Goal: Information Seeking & Learning: Learn about a topic

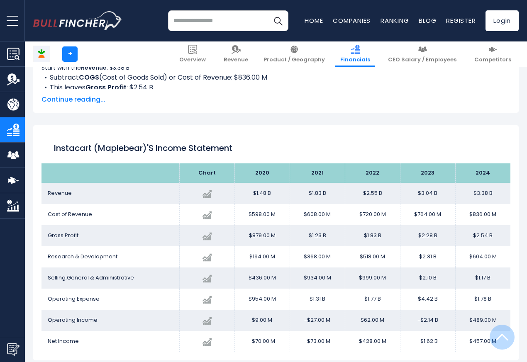
scroll to position [449, 0]
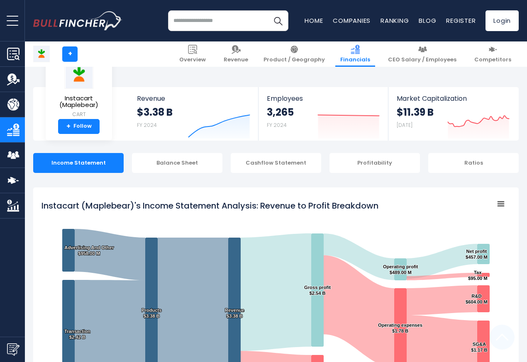
scroll to position [449, 0]
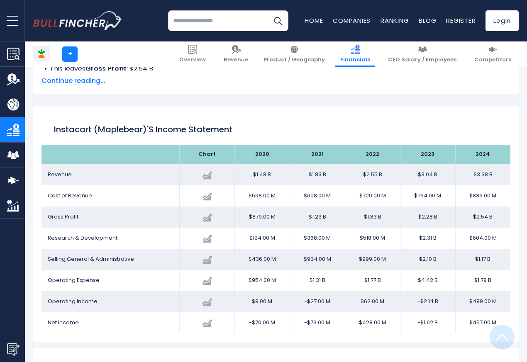
scroll to position [449, 0]
